Goal: Information Seeking & Learning: Learn about a topic

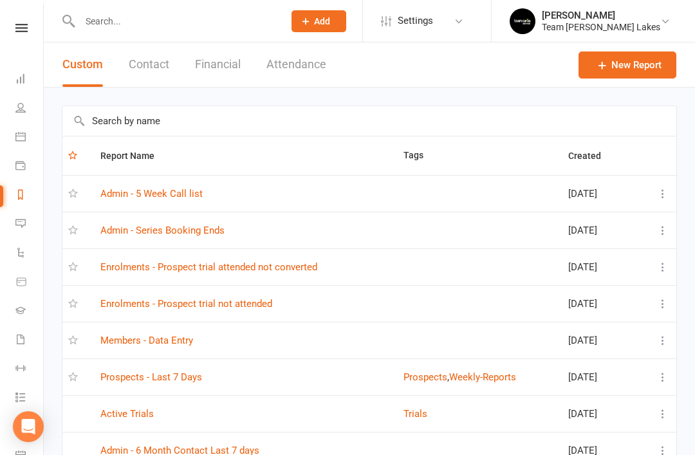
click at [226, 268] on link "Enrolments - Prospect trial attended not converted" at bounding box center [208, 267] width 217 height 12
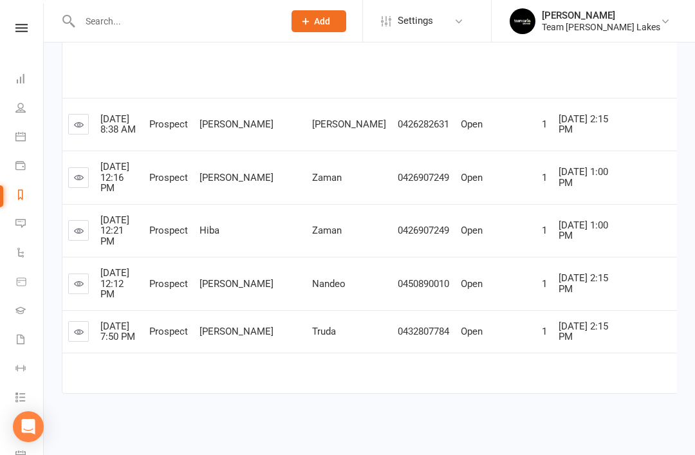
scroll to position [631, 0]
click at [87, 232] on link at bounding box center [78, 230] width 21 height 21
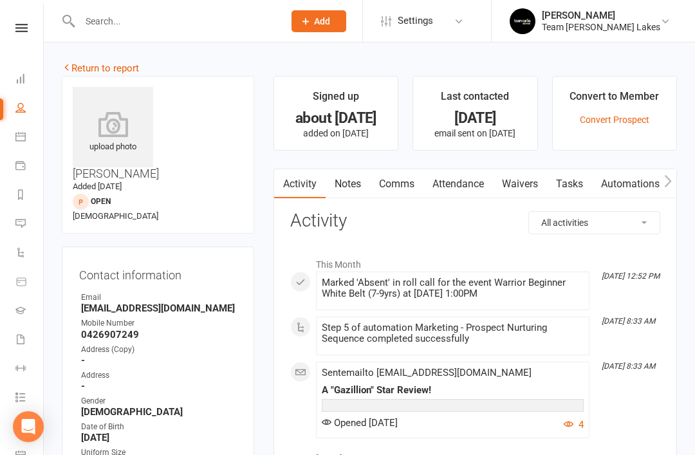
click at [348, 181] on link "Notes" at bounding box center [347, 184] width 44 height 30
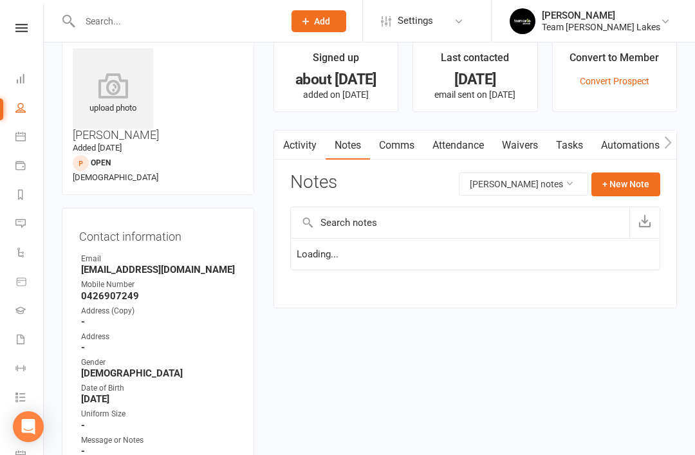
scroll to position [41, 0]
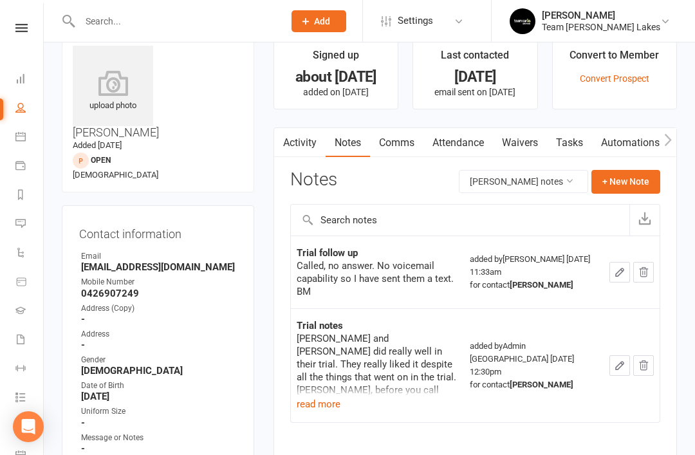
click at [297, 140] on link "Activity" at bounding box center [299, 143] width 51 height 30
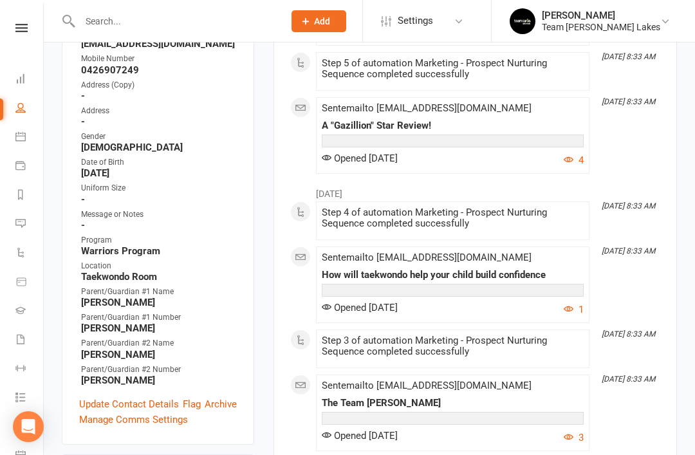
scroll to position [257, 0]
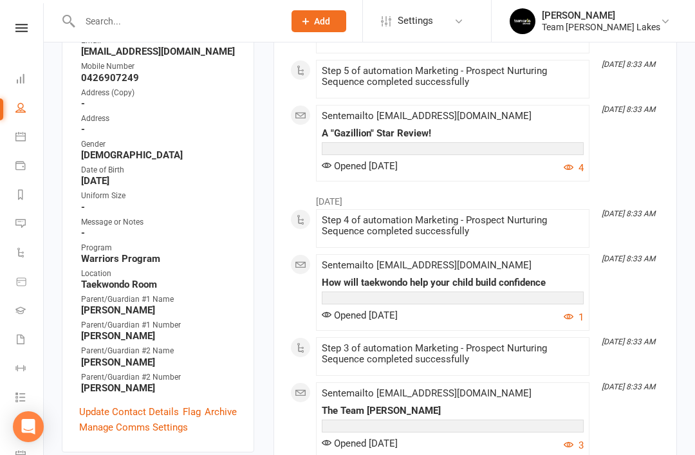
click at [23, 138] on icon at bounding box center [20, 136] width 10 height 10
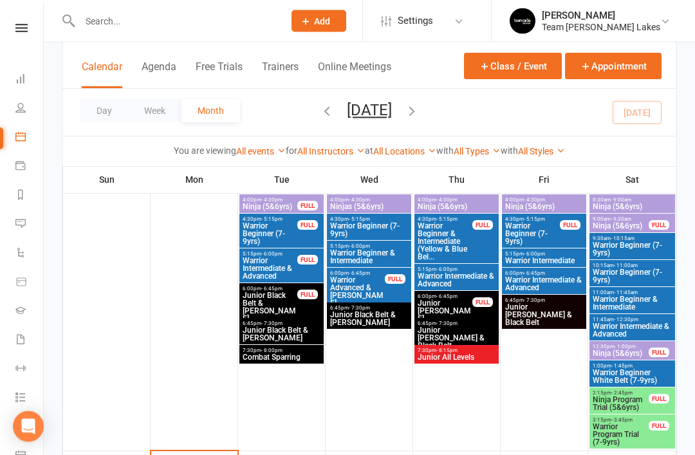
click at [629, 399] on span "Ninja Program Trial (5&6yrs)" at bounding box center [620, 403] width 57 height 15
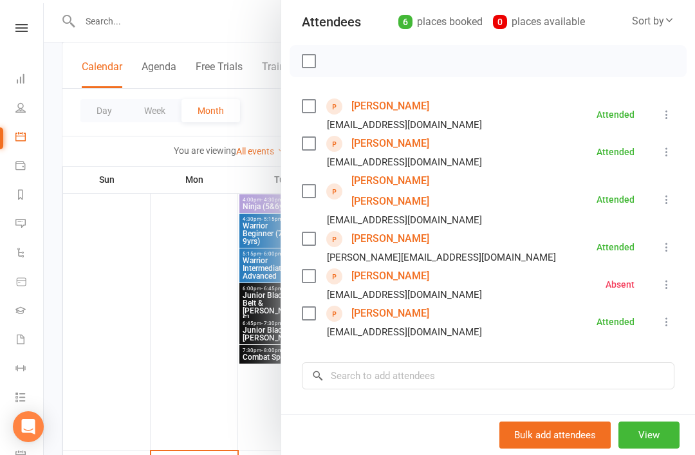
scroll to position [148, 0]
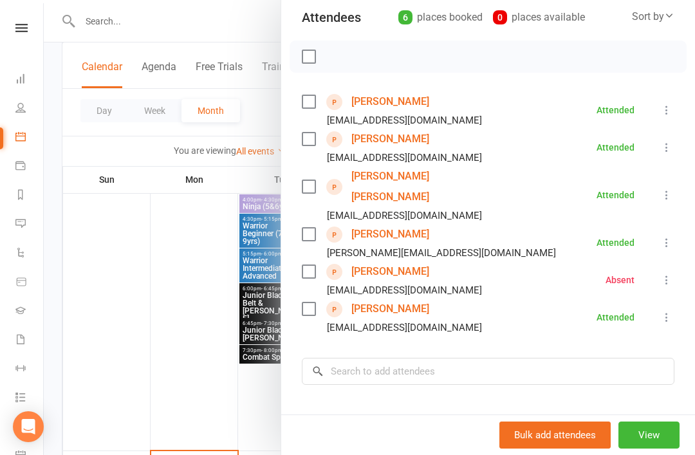
click at [380, 298] on link "[PERSON_NAME]" at bounding box center [390, 308] width 78 height 21
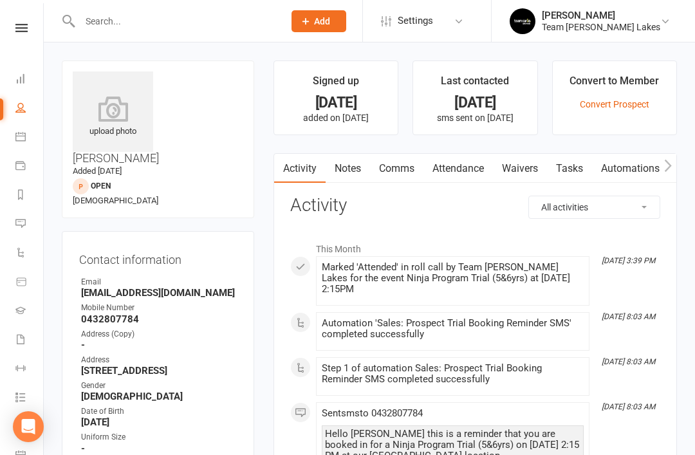
click at [356, 174] on link "Notes" at bounding box center [347, 169] width 44 height 30
